Goal: Find specific page/section: Find specific page/section

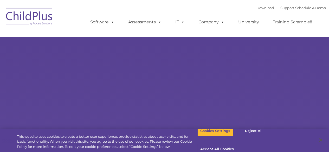
select select "MEDIUM"
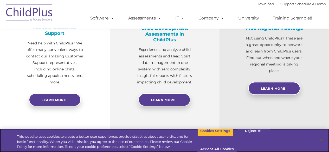
scroll to position [241, 0]
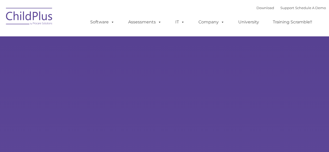
type input ""
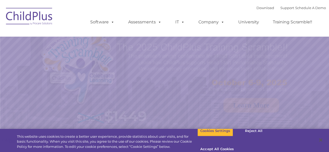
select select "MEDIUM"
